Goal: Information Seeking & Learning: Learn about a topic

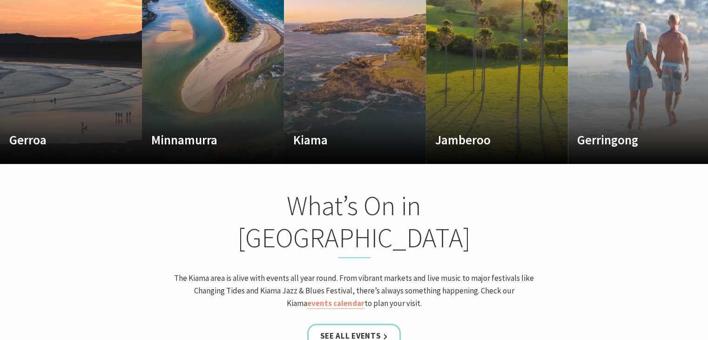
scroll to position [605, 0]
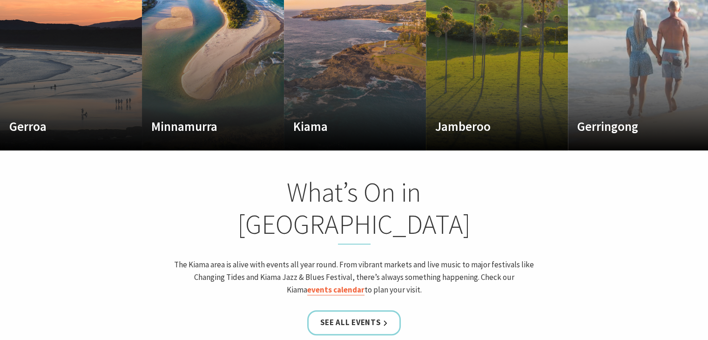
click at [364, 284] on link "events calendar" at bounding box center [335, 289] width 57 height 11
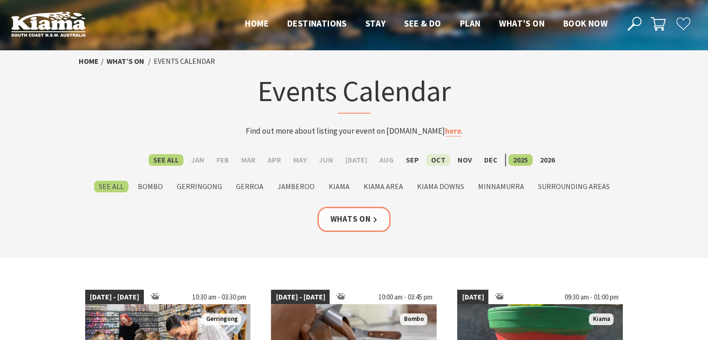
click at [435, 161] on label "Oct" at bounding box center [438, 160] width 24 height 12
click at [0, 0] on input "Oct" at bounding box center [0, 0] width 0 height 0
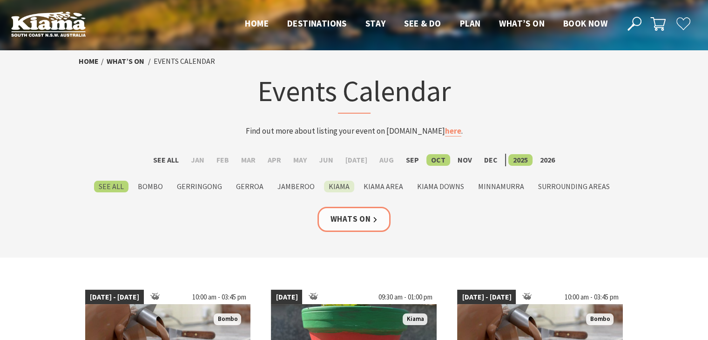
click at [342, 187] on label "Kiama" at bounding box center [339, 186] width 30 height 12
click at [0, 0] on input "Kiama" at bounding box center [0, 0] width 0 height 0
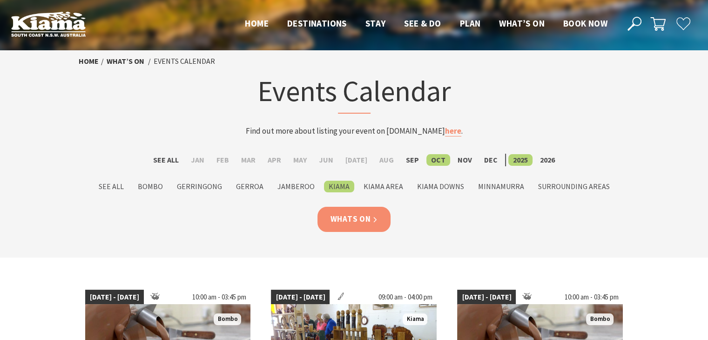
click at [364, 214] on link "Whats On" at bounding box center [354, 219] width 74 height 25
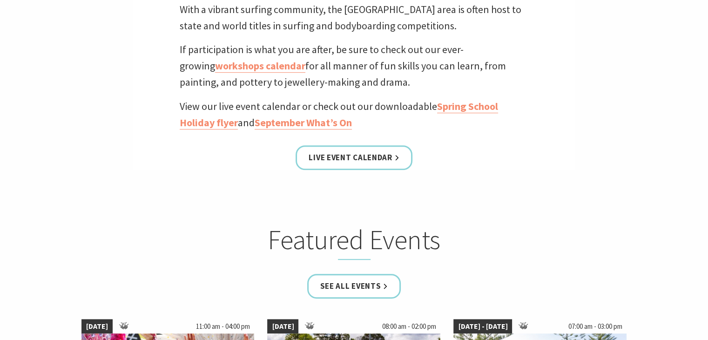
scroll to position [372, 0]
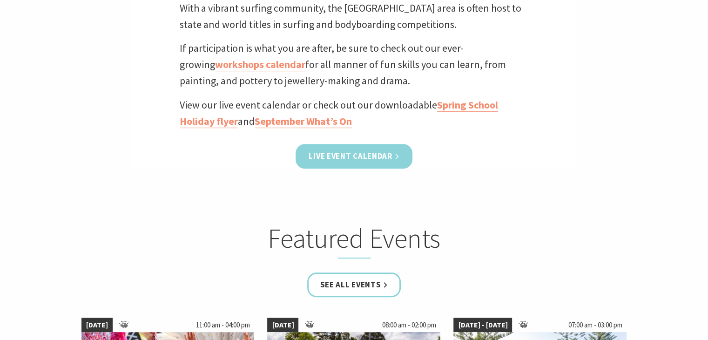
drag, startPoint x: 363, startPoint y: 160, endPoint x: 393, endPoint y: 160, distance: 30.3
click at [363, 160] on link "Live Event Calendar" at bounding box center [353, 156] width 116 height 25
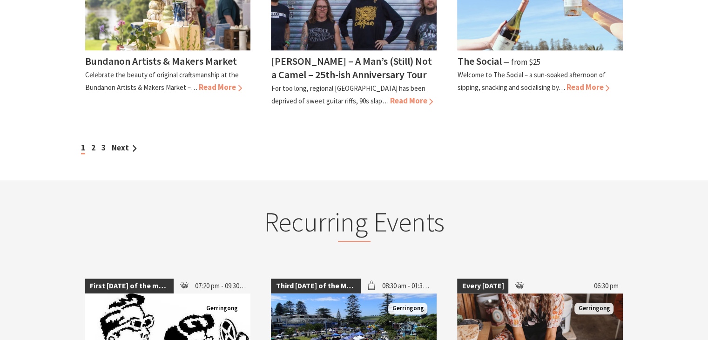
scroll to position [930, 0]
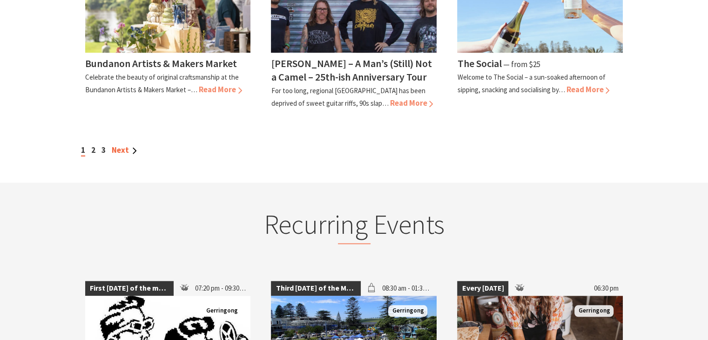
click at [122, 145] on link "Next" at bounding box center [124, 150] width 25 height 10
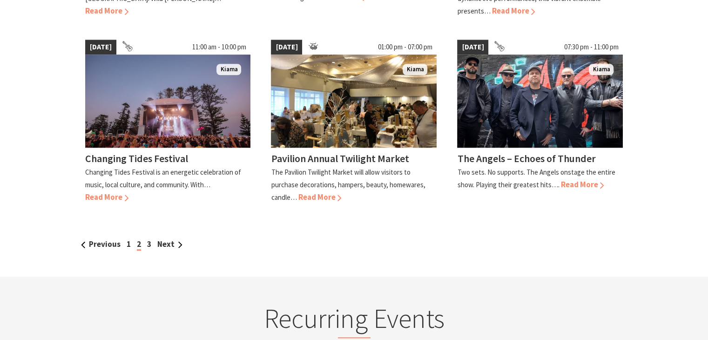
scroll to position [837, 0]
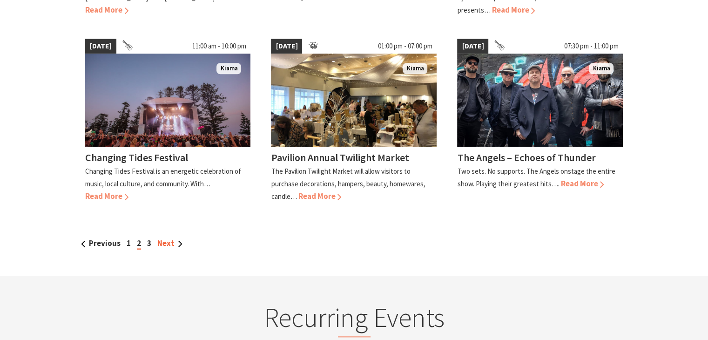
click at [167, 238] on link "Next" at bounding box center [169, 243] width 25 height 10
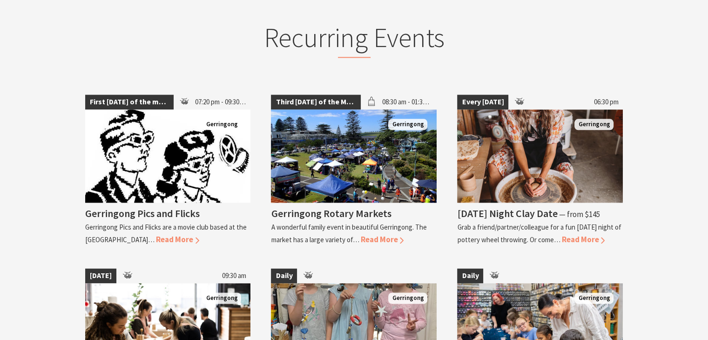
scroll to position [1256, 0]
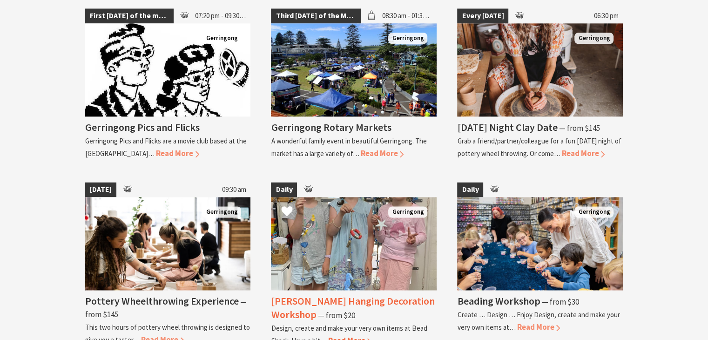
click at [360, 294] on h4 "[PERSON_NAME] Hanging Decoration Workshop" at bounding box center [352, 307] width 163 height 27
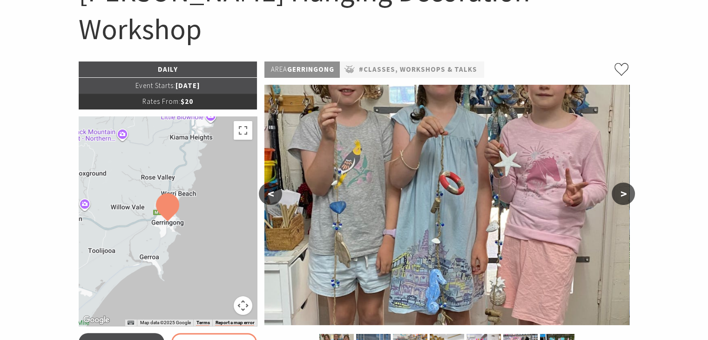
scroll to position [140, 0]
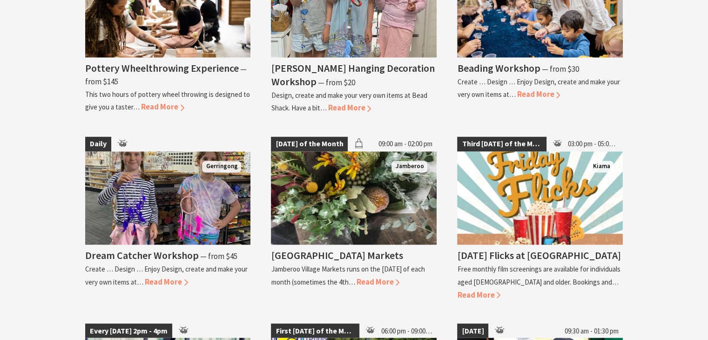
scroll to position [1535, 0]
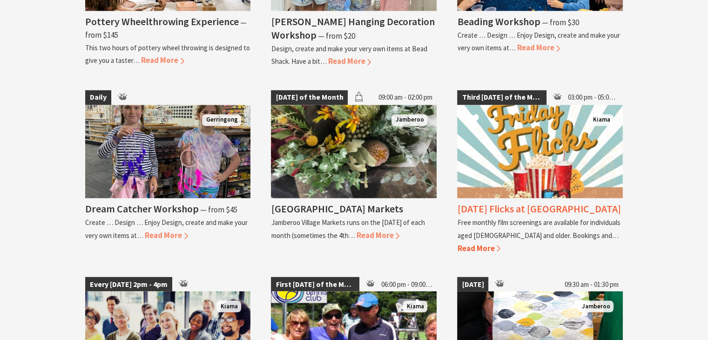
click at [500, 242] on span "Read More" at bounding box center [478, 247] width 43 height 10
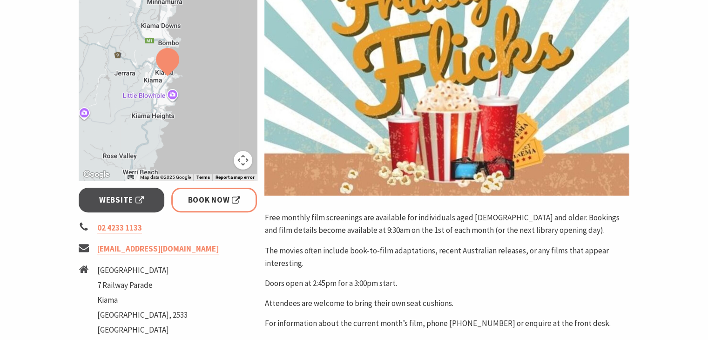
scroll to position [233, 0]
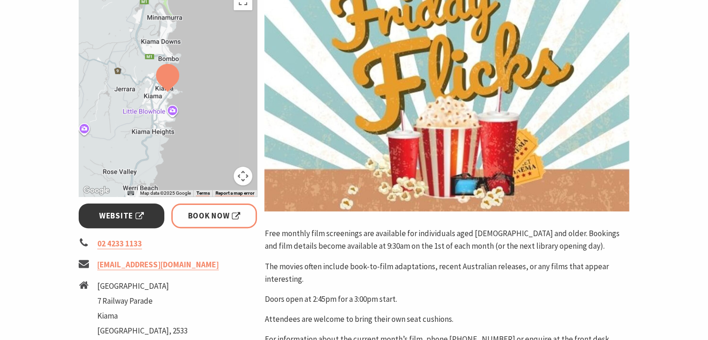
click at [131, 211] on span "Website" at bounding box center [121, 215] width 45 height 13
